Goal: Task Accomplishment & Management: Use online tool/utility

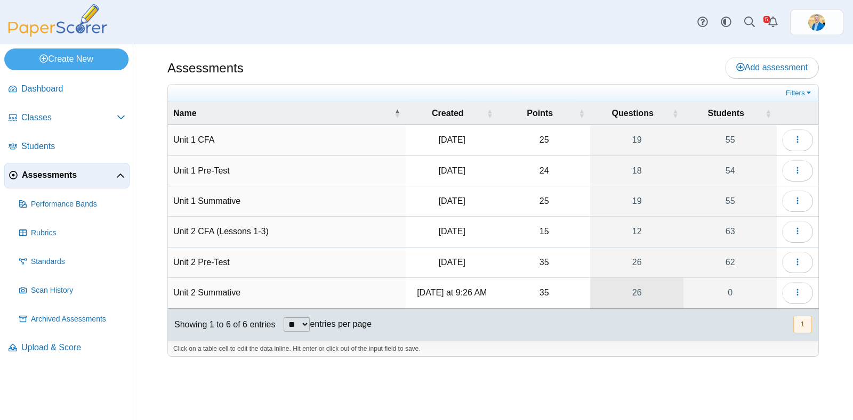
click at [637, 290] on link "26" at bounding box center [637, 293] width 94 height 30
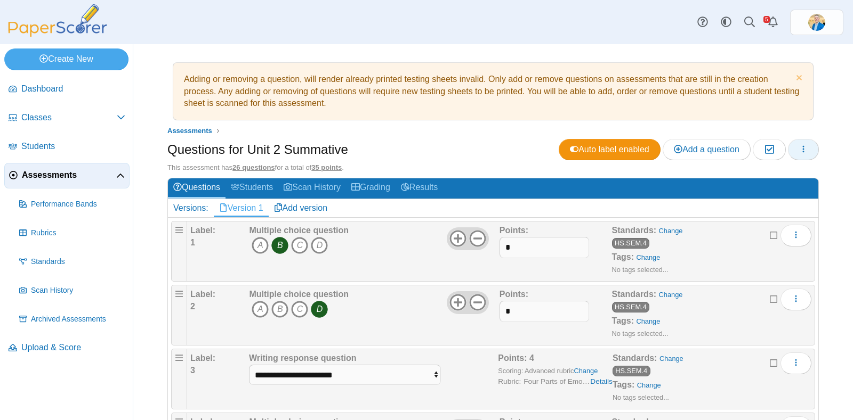
click at [798, 153] on button "button" at bounding box center [803, 149] width 31 height 21
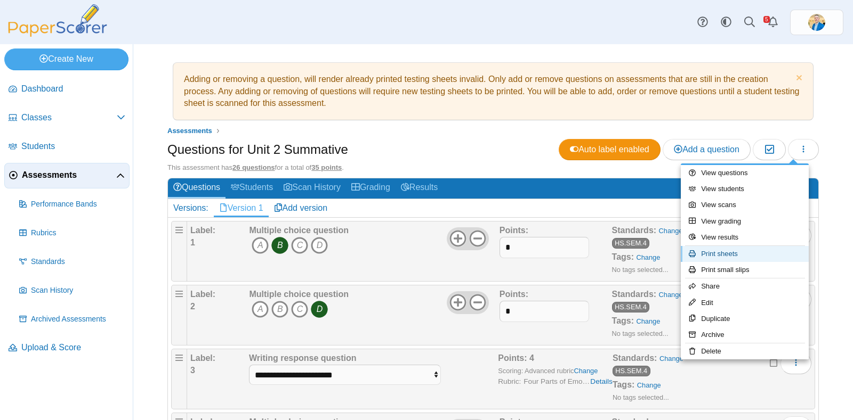
click at [723, 254] on link "Print sheets" at bounding box center [744, 254] width 128 height 16
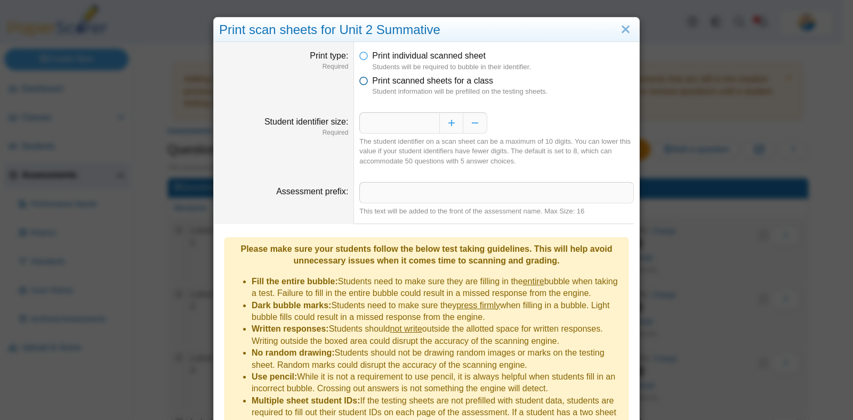
click at [359, 83] on icon at bounding box center [363, 78] width 9 height 7
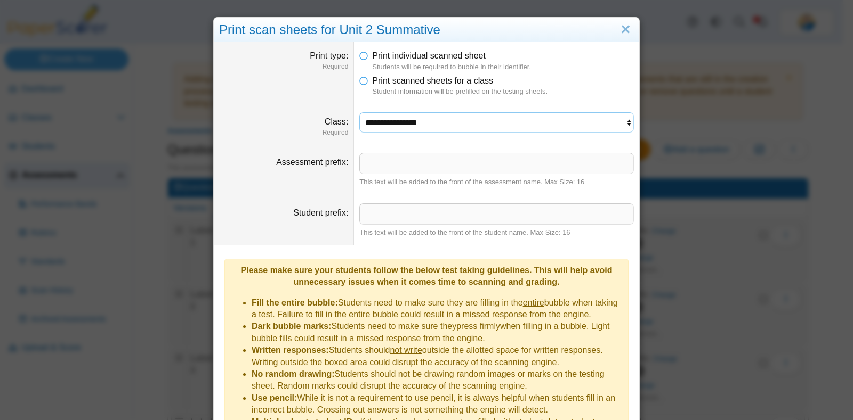
click at [438, 131] on select "**********" at bounding box center [496, 122] width 274 height 20
click at [359, 112] on select "**********" at bounding box center [496, 122] width 274 height 20
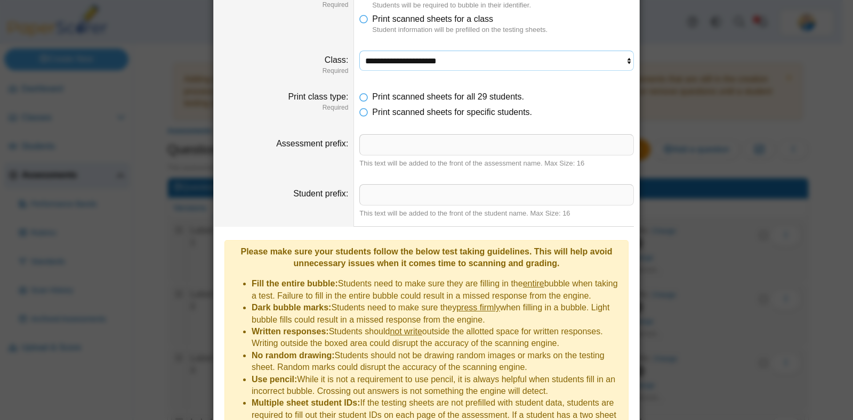
scroll to position [118, 0]
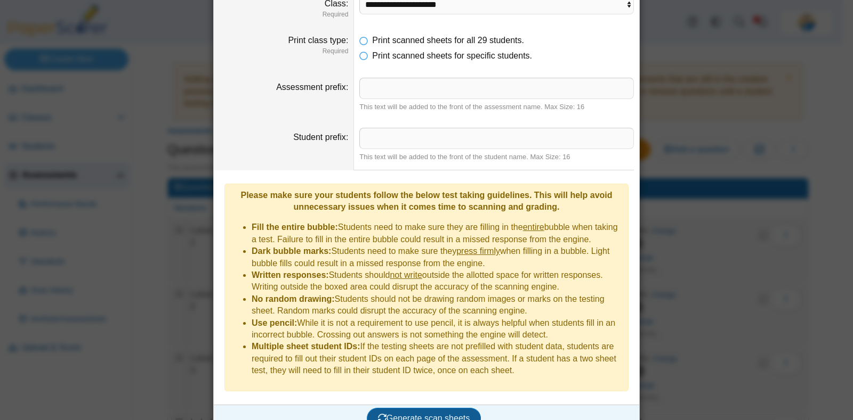
click at [419, 414] on span "Generate scan sheets" at bounding box center [424, 418] width 92 height 9
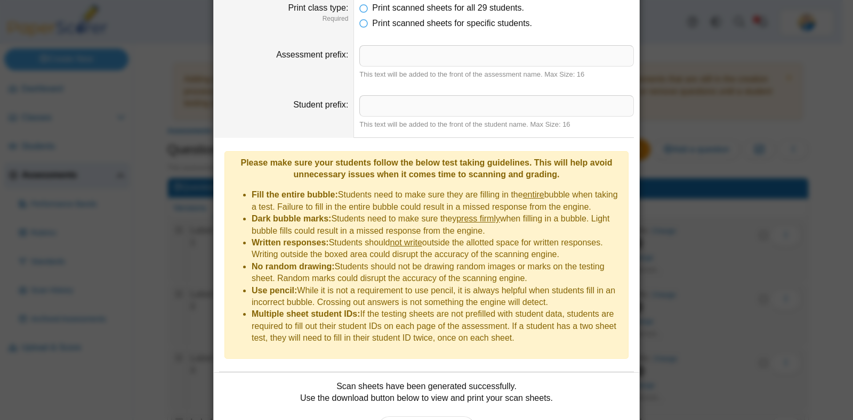
scroll to position [204, 0]
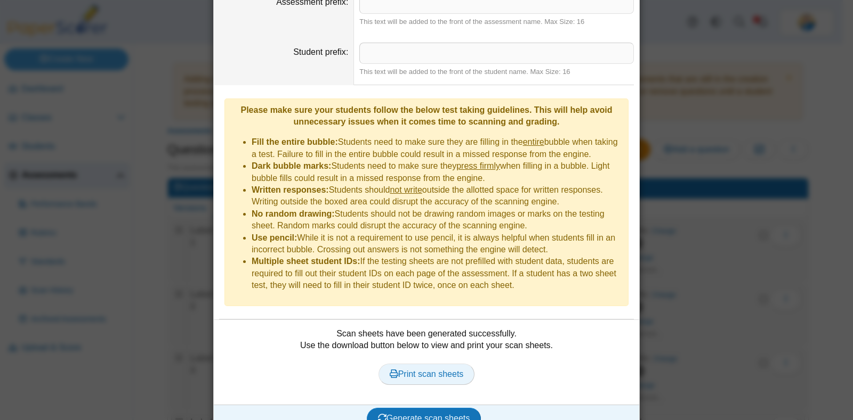
click at [426, 370] on span "Print scan sheets" at bounding box center [427, 374] width 74 height 9
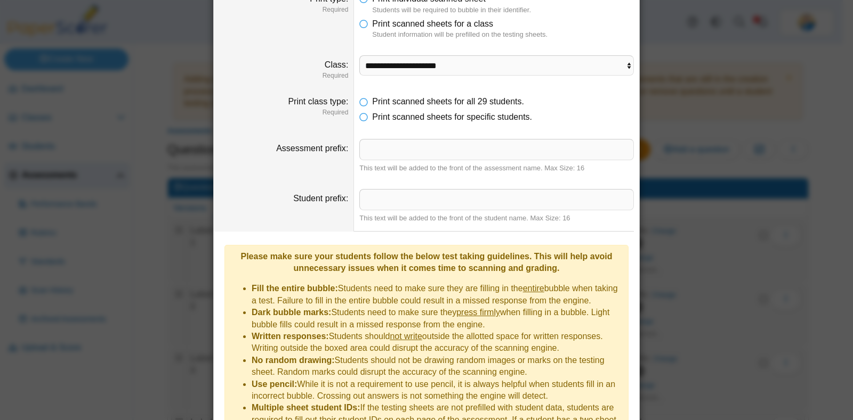
scroll to position [0, 0]
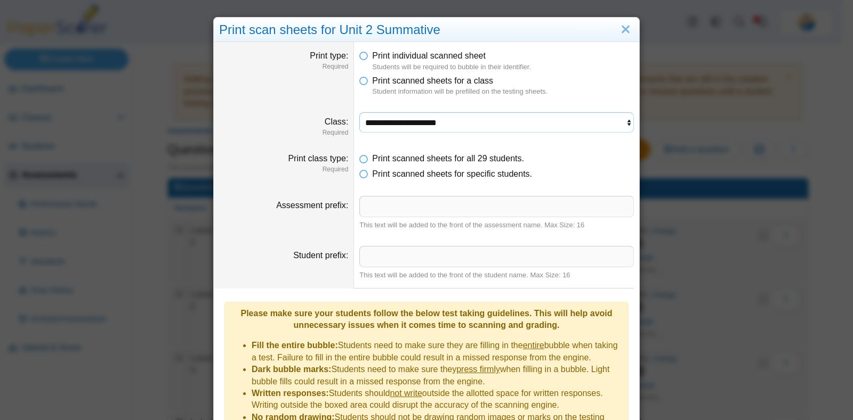
click at [484, 119] on select "**********" at bounding box center [496, 122] width 274 height 20
select select "**********"
click at [359, 112] on select "**********" at bounding box center [496, 122] width 274 height 20
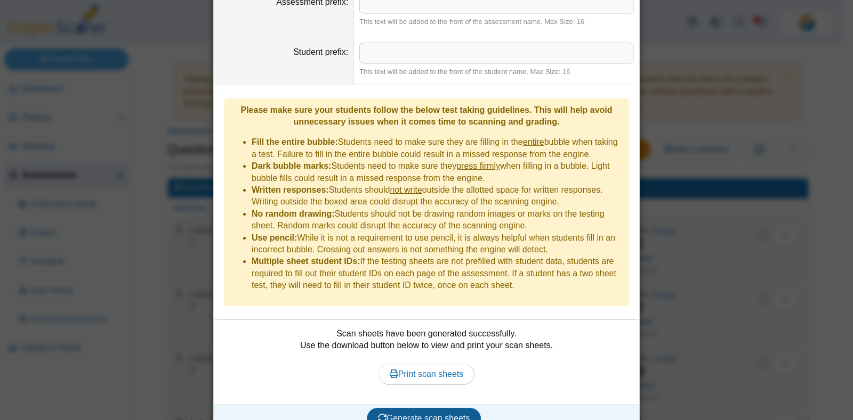
click at [420, 414] on span "Generate scan sheets" at bounding box center [424, 418] width 92 height 9
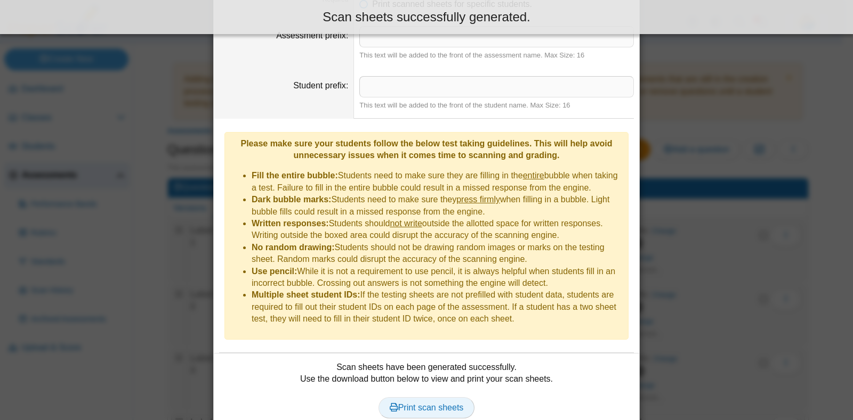
click at [423, 403] on span "Print scan sheets" at bounding box center [427, 407] width 74 height 9
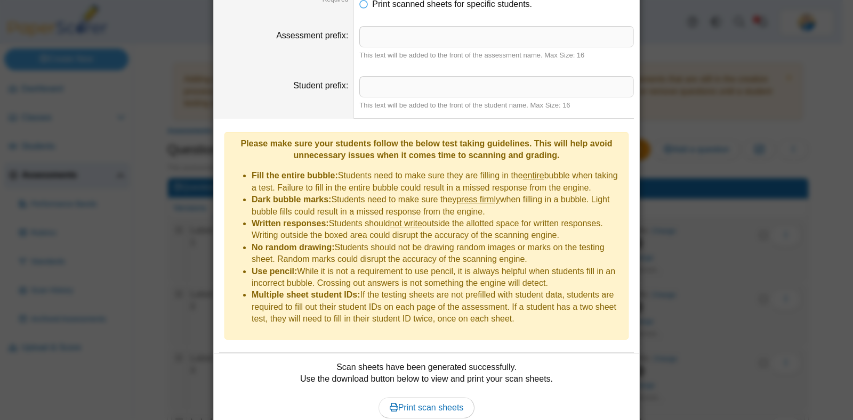
click at [135, 184] on div "**********" at bounding box center [426, 210] width 853 height 420
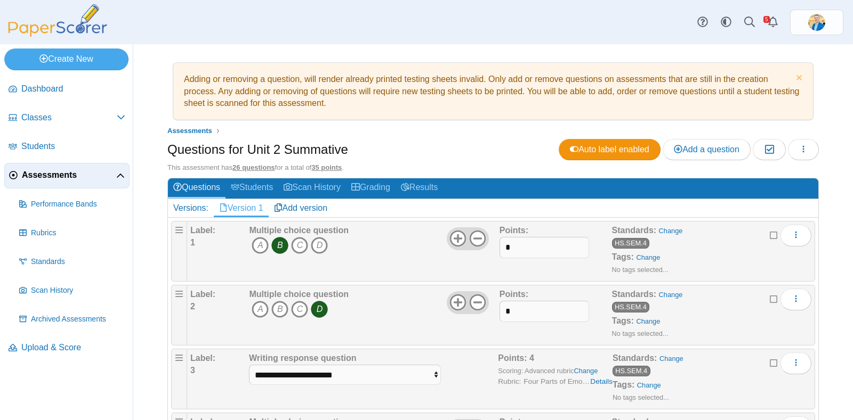
click at [53, 168] on link "Assessments" at bounding box center [66, 176] width 125 height 26
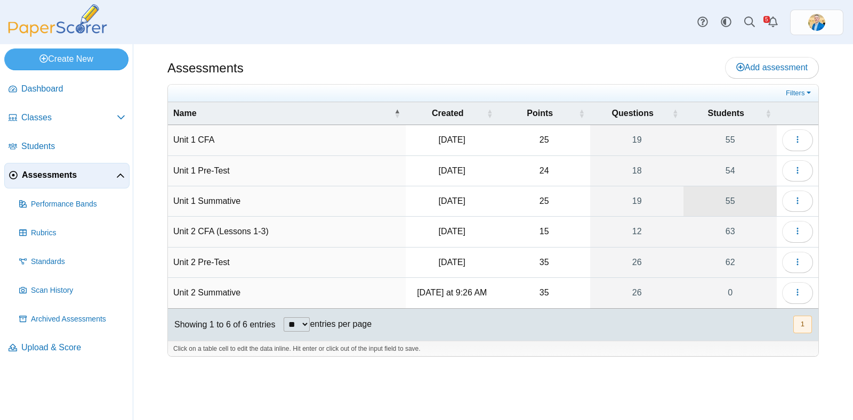
click at [730, 199] on link "55" at bounding box center [729, 202] width 93 height 30
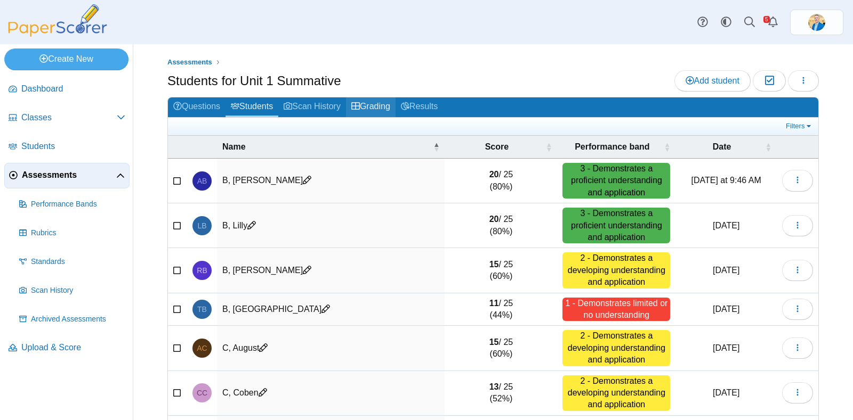
click at [365, 108] on link "Grading" at bounding box center [371, 108] width 50 height 20
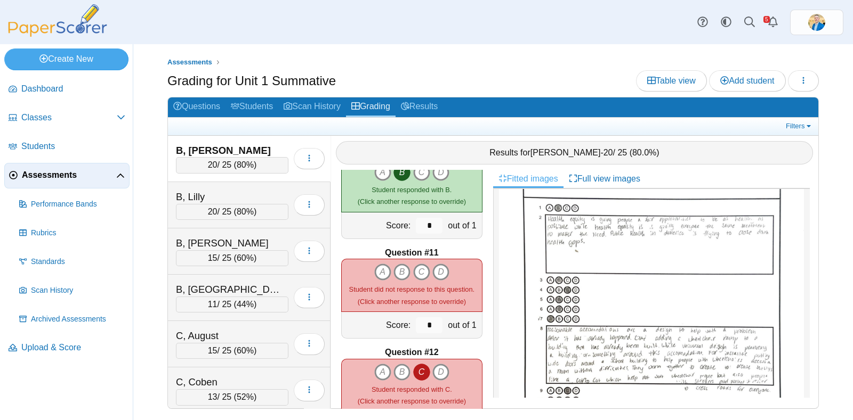
scroll to position [200, 0]
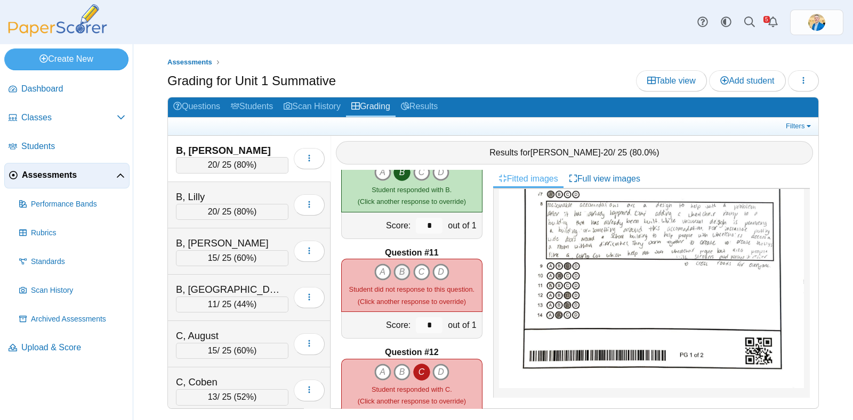
click at [395, 270] on icon "B" at bounding box center [401, 272] width 17 height 17
type input "*"
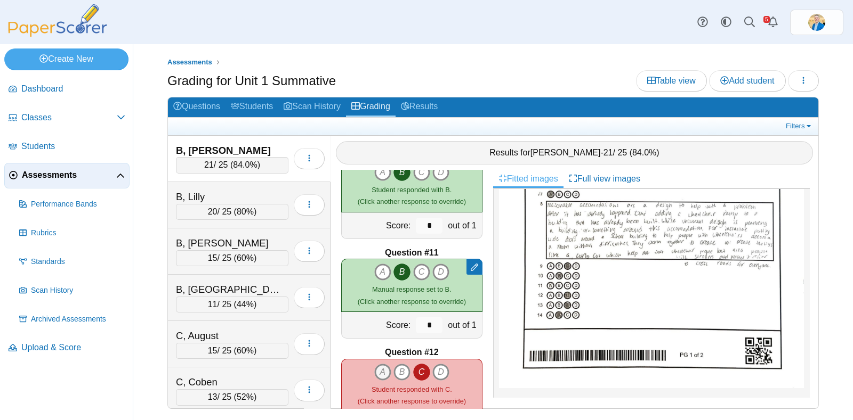
click at [381, 369] on icon "A" at bounding box center [382, 372] width 17 height 17
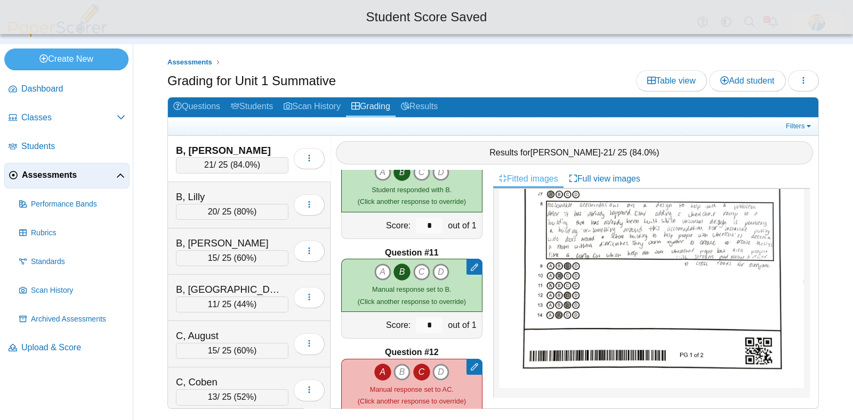
click at [420, 371] on icon "C" at bounding box center [421, 372] width 17 height 17
type input "*"
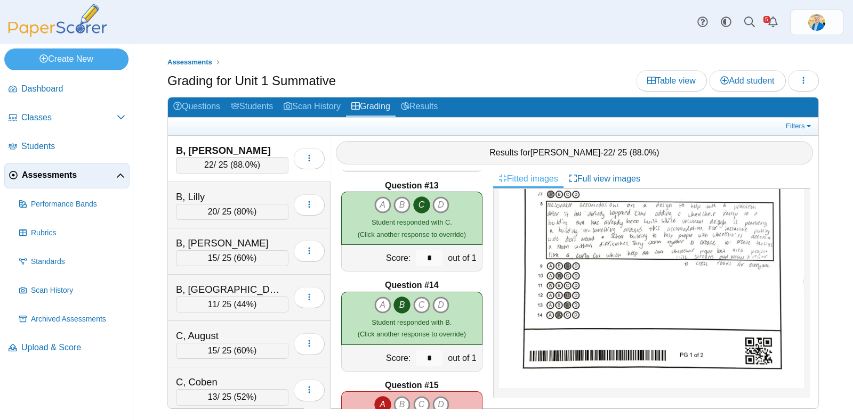
scroll to position [1332, 0]
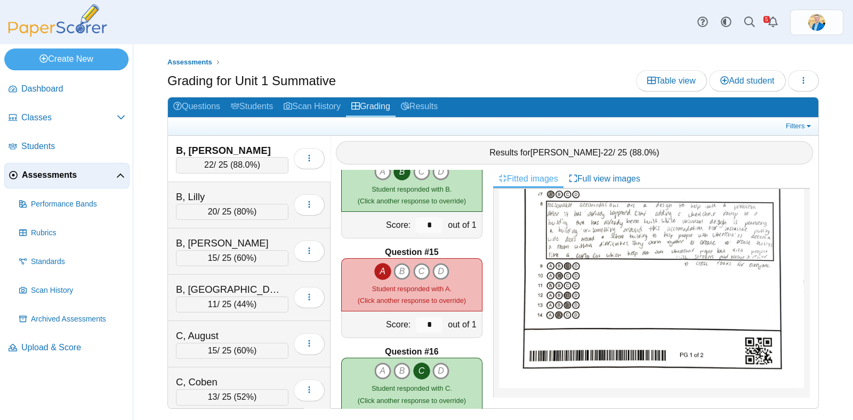
click at [378, 274] on icon "A" at bounding box center [382, 271] width 17 height 17
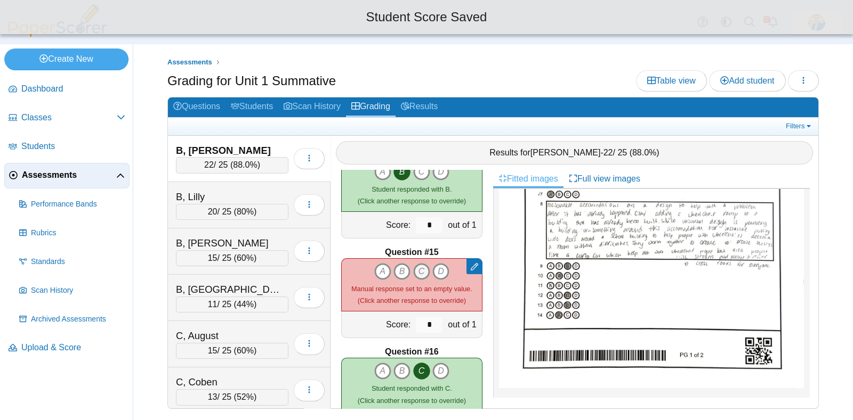
click at [416, 271] on icon "C" at bounding box center [421, 271] width 17 height 17
type input "*"
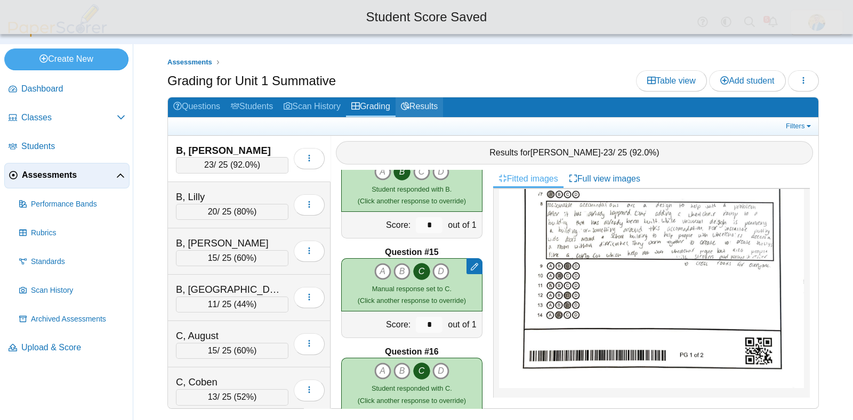
click at [426, 103] on link "Results" at bounding box center [418, 108] width 47 height 20
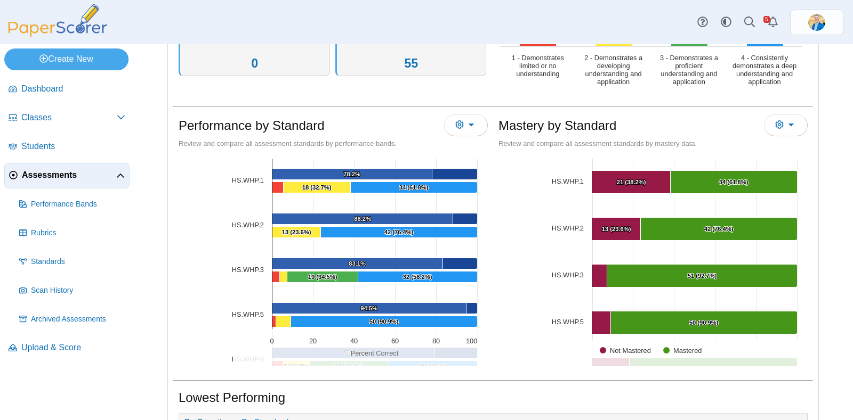
scroll to position [266, 0]
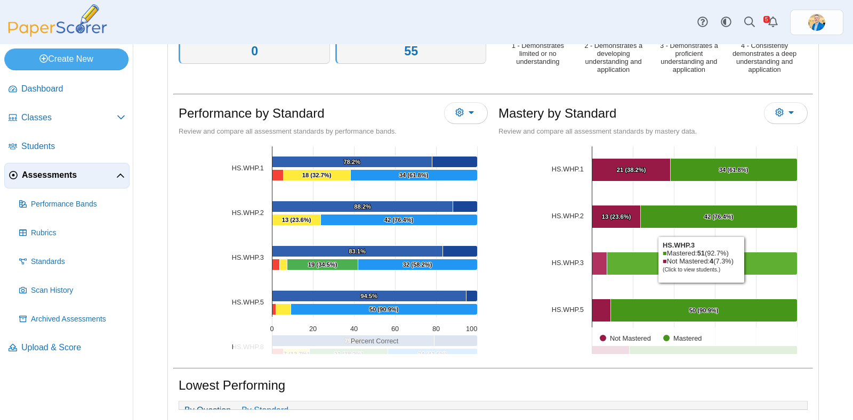
click at [742, 257] on Mastered "[object Object], 51. Mastered." at bounding box center [702, 264] width 190 height 23
